Goal: Task Accomplishment & Management: Use online tool/utility

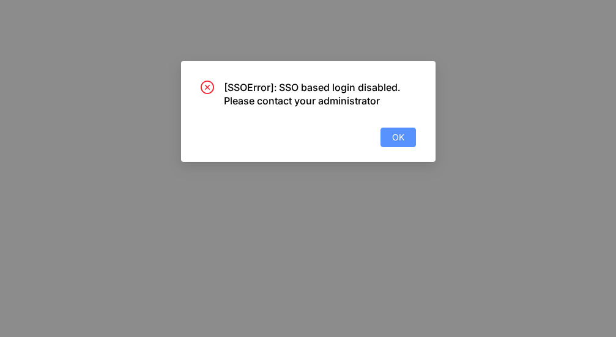
click at [400, 129] on button "OK" at bounding box center [397, 138] width 35 height 20
